Goal: Information Seeking & Learning: Understand process/instructions

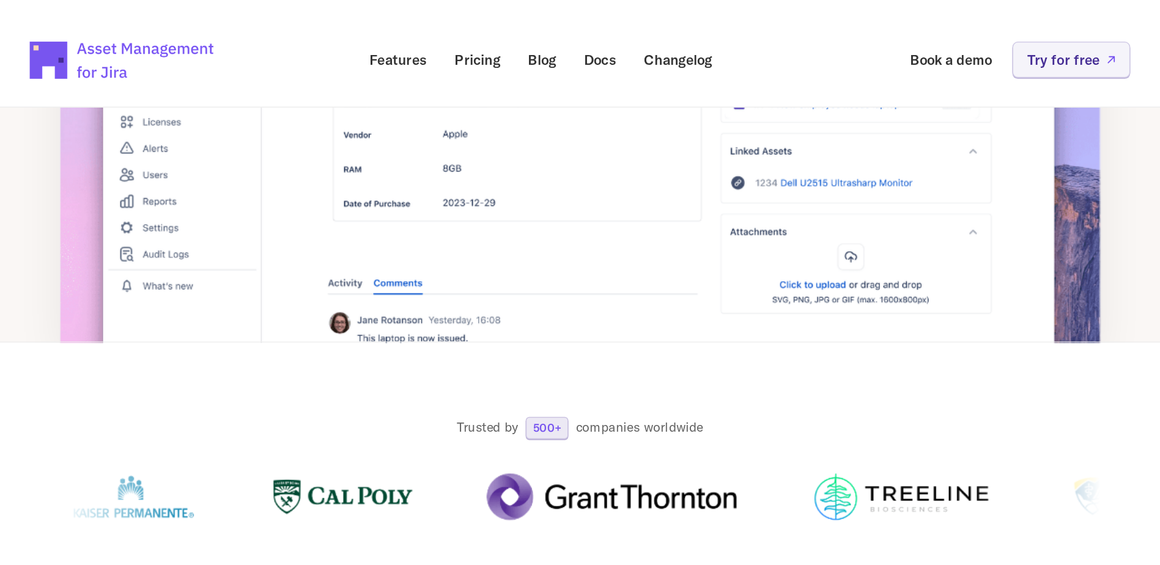
scroll to position [122, 0]
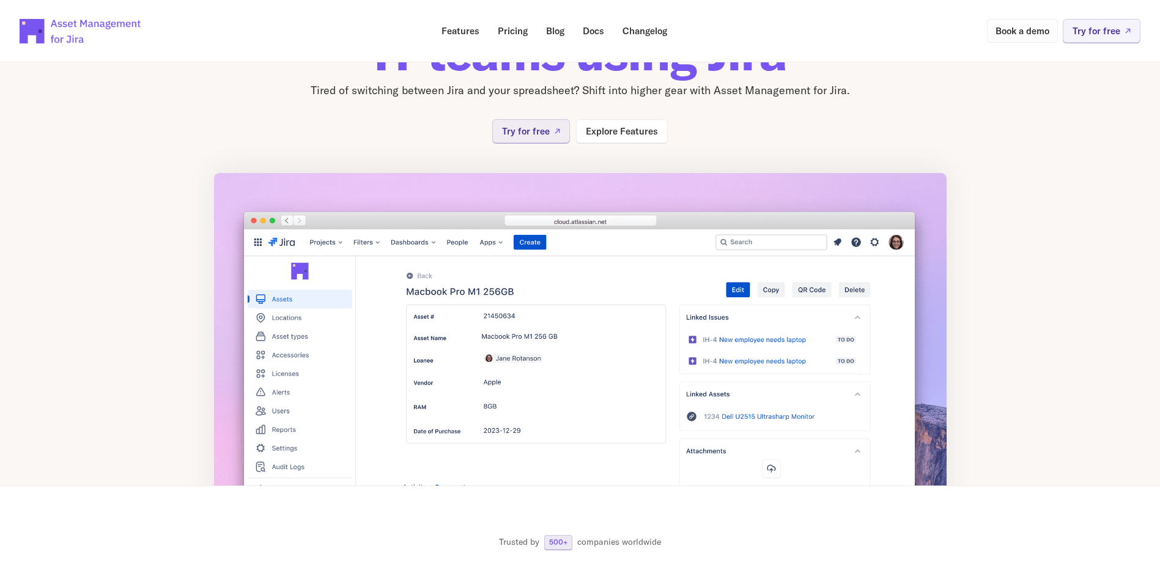
click at [763, 32] on p "Book a demo" at bounding box center [1023, 30] width 54 height 9
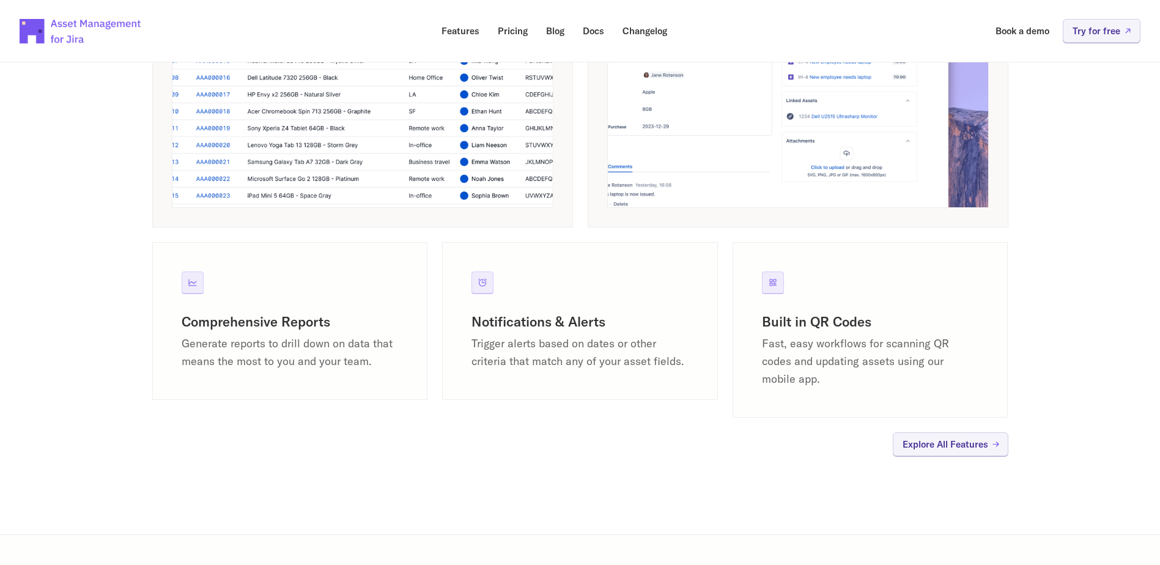
scroll to position [1101, 0]
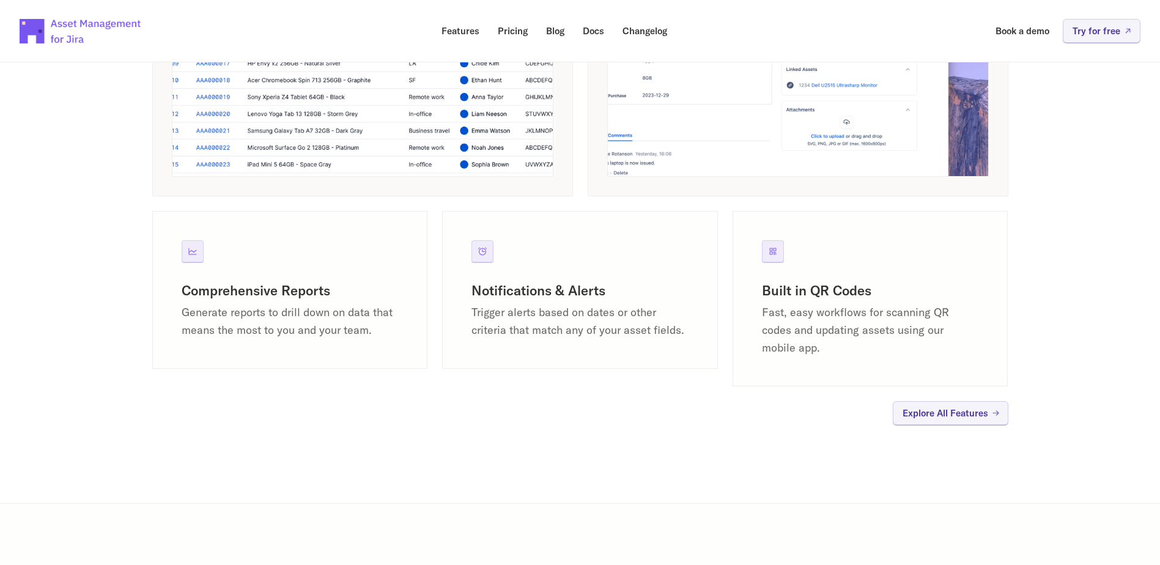
click at [191, 253] on icon at bounding box center [193, 252] width 10 height 10
click at [295, 294] on h3 "Comprehensive Reports" at bounding box center [290, 291] width 217 height 18
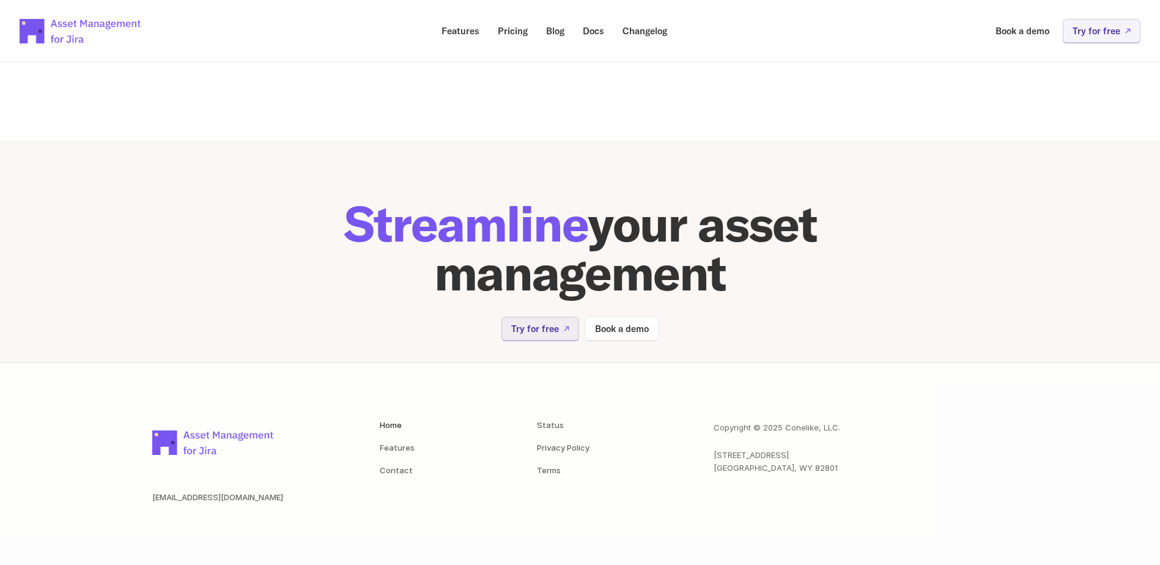
scroll to position [2424, 0]
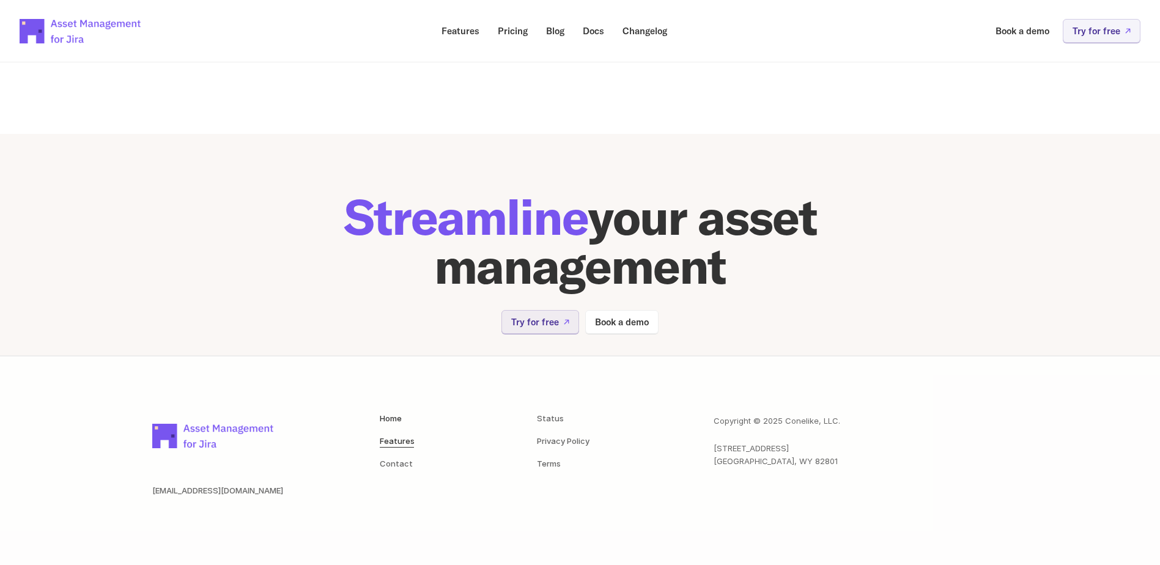
click at [403, 355] on link "Features" at bounding box center [397, 441] width 35 height 10
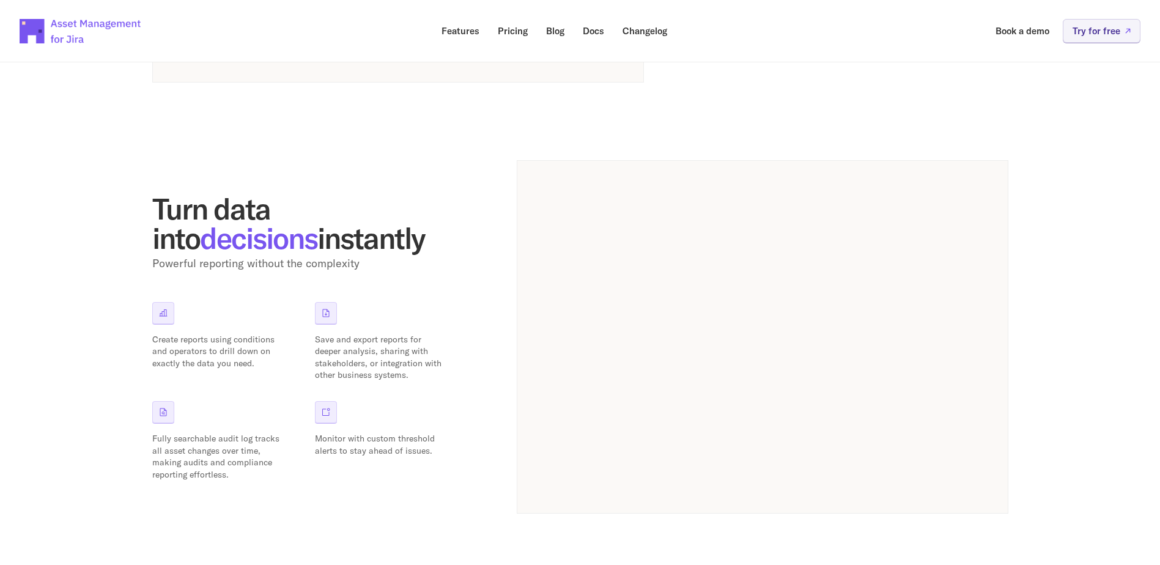
scroll to position [979, 0]
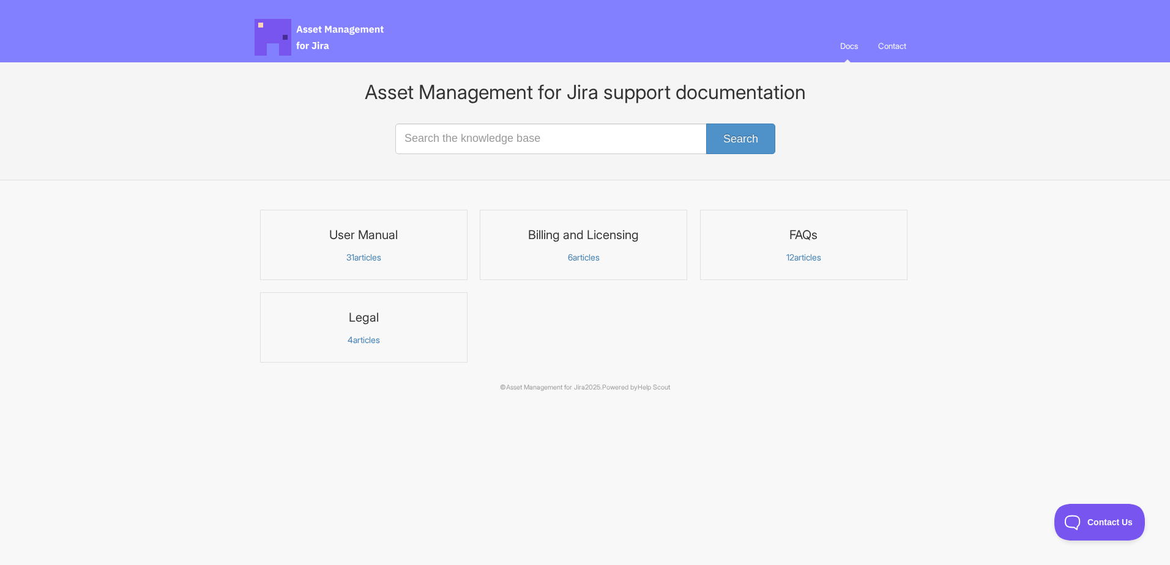
click at [376, 257] on p "31 articles" at bounding box center [363, 257] width 191 height 11
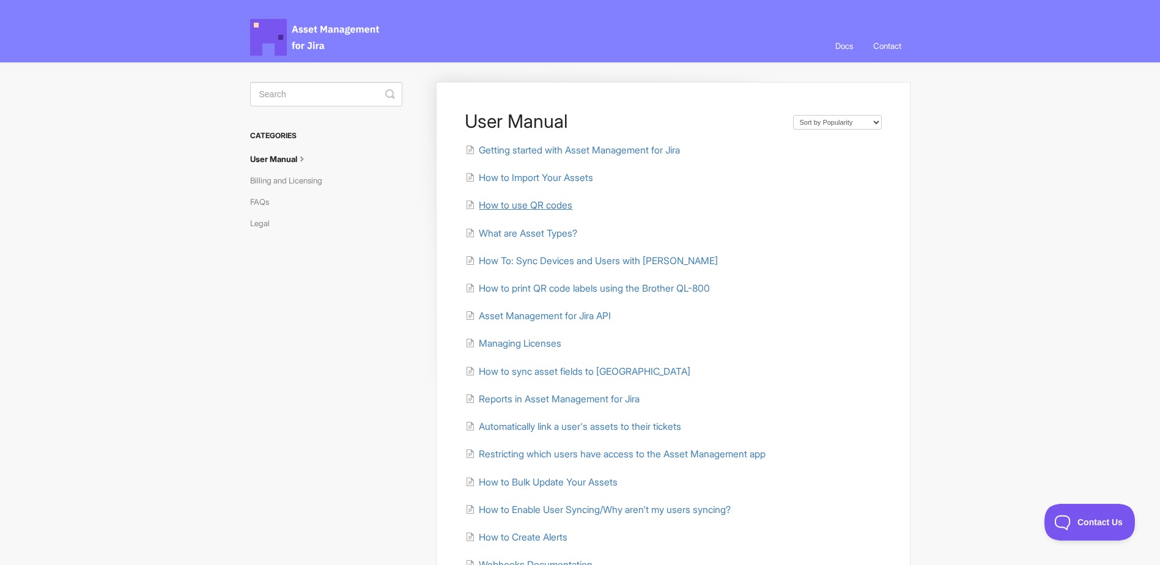
click at [558, 207] on span "How to use QR codes" at bounding box center [526, 205] width 94 height 12
